Goal: Information Seeking & Learning: Find specific fact

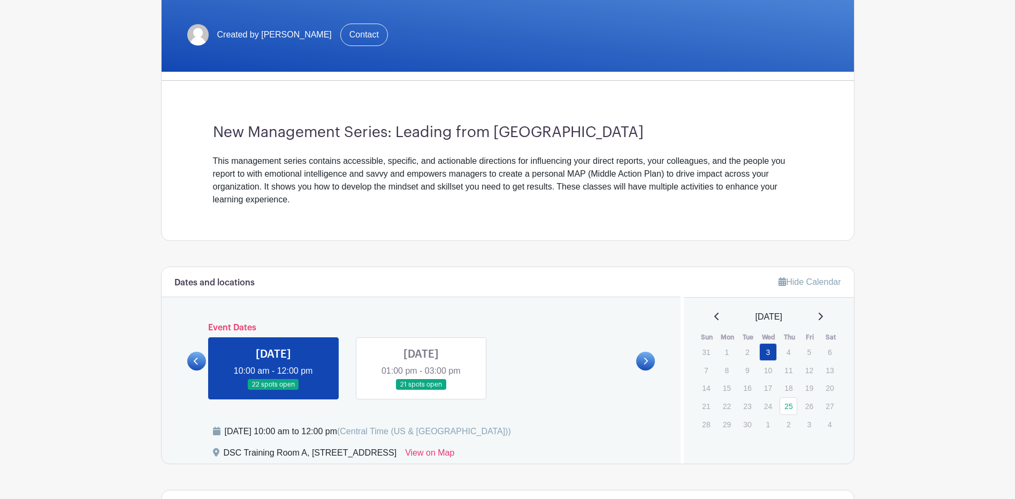
scroll to position [214, 0]
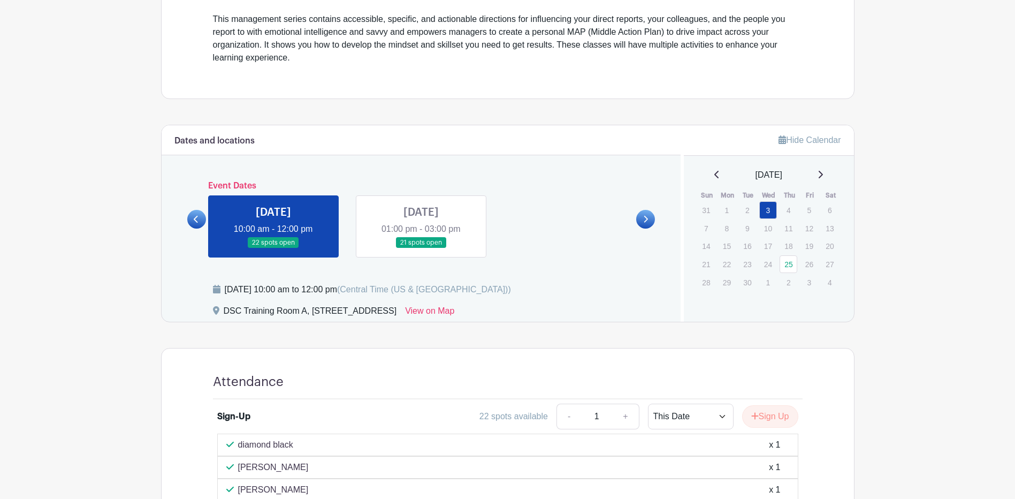
scroll to position [375, 0]
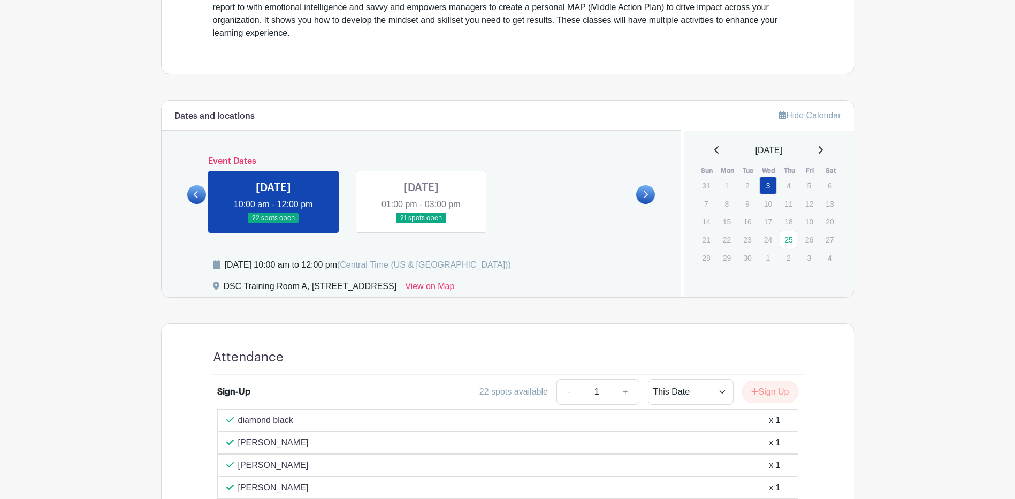
drag, startPoint x: 363, startPoint y: 264, endPoint x: 448, endPoint y: 262, distance: 84.6
click at [448, 262] on div "Wednesday, September 03, 2025 at 10:00 am to 12:00 pm (Central Time (US & Canad…" at bounding box center [368, 264] width 286 height 13
drag, startPoint x: 448, startPoint y: 262, endPoint x: 434, endPoint y: 265, distance: 14.3
copy div "10:00 am to 12:00 pm"
drag, startPoint x: 224, startPoint y: 285, endPoint x: 308, endPoint y: 286, distance: 84.0
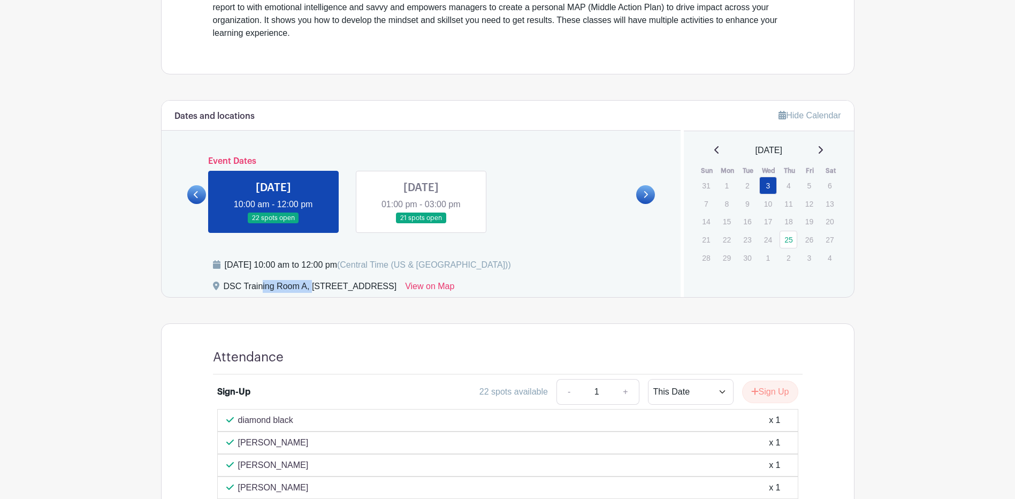
click at [308, 286] on div "DSC Training Room A, [STREET_ADDRESS]" at bounding box center [310, 288] width 173 height 17
drag, startPoint x: 308, startPoint y: 286, endPoint x: 302, endPoint y: 286, distance: 5.4
copy div "DSC Training Room A"
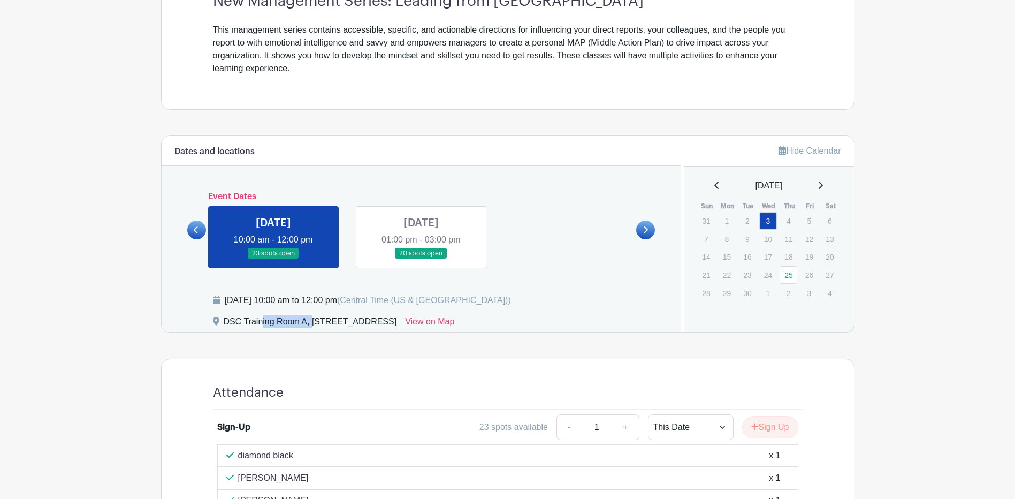
scroll to position [321, 0]
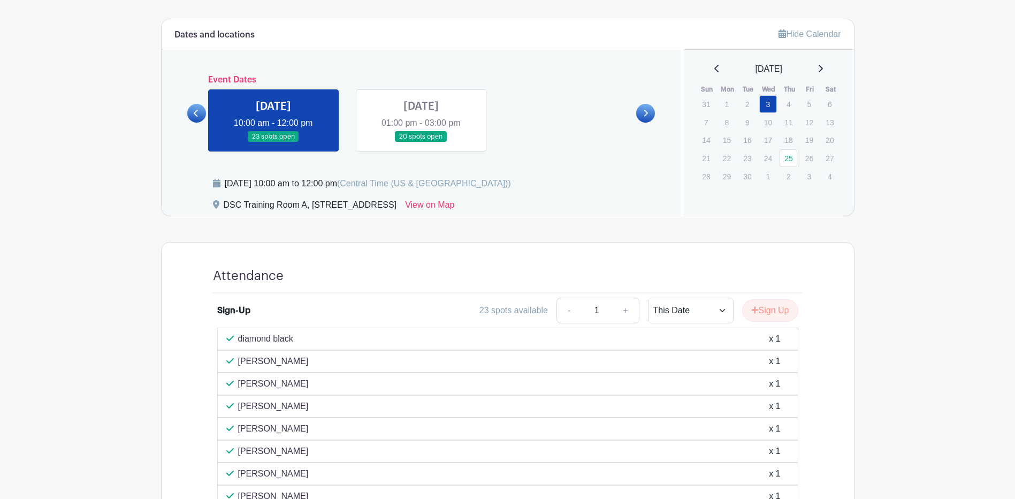
scroll to position [482, 0]
